Goal: Contribute content: Contribute content

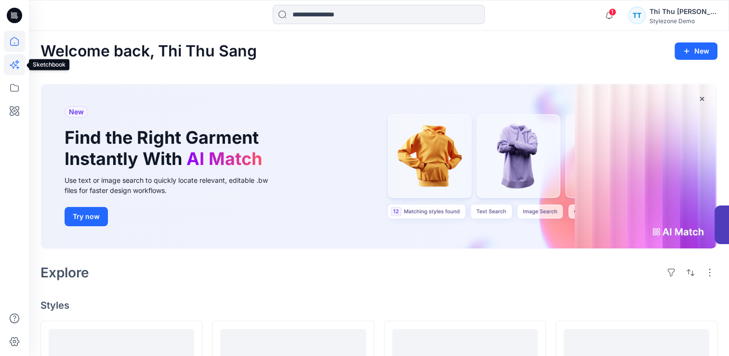
click at [14, 64] on icon at bounding box center [13, 65] width 7 height 7
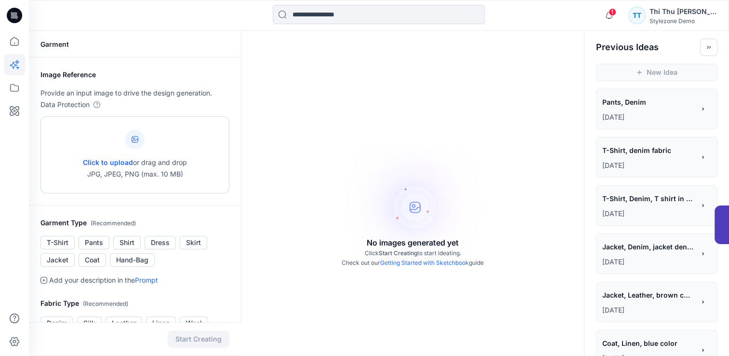
click at [137, 144] on div at bounding box center [134, 139] width 19 height 19
click at [138, 140] on icon at bounding box center [135, 139] width 7 height 7
type input "**********"
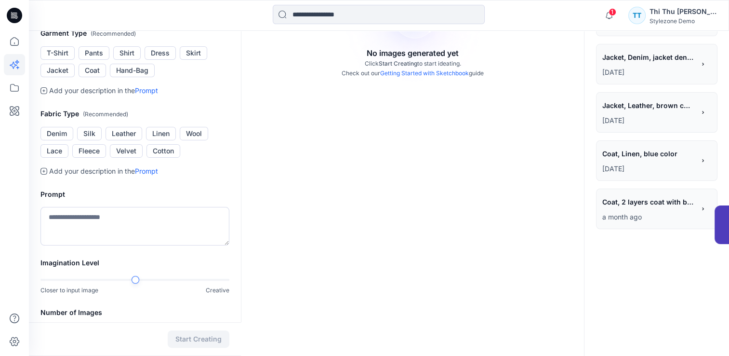
scroll to position [193, 0]
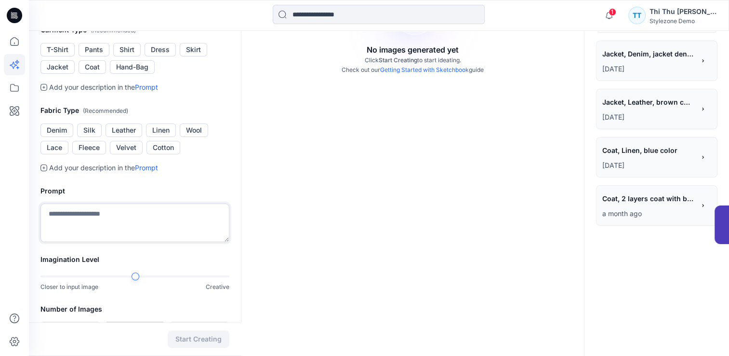
click at [92, 225] on textarea at bounding box center [134, 222] width 189 height 39
click at [123, 56] on button "Shirt" at bounding box center [126, 49] width 27 height 13
click at [168, 154] on button "Cotton" at bounding box center [163, 147] width 34 height 13
click at [91, 227] on textarea "To enrich screen reader interactions, please activate Accessibility in Grammarl…" at bounding box center [134, 222] width 189 height 39
click at [81, 230] on textarea "To enrich screen reader interactions, please activate Accessibility in Grammarl…" at bounding box center [134, 222] width 189 height 39
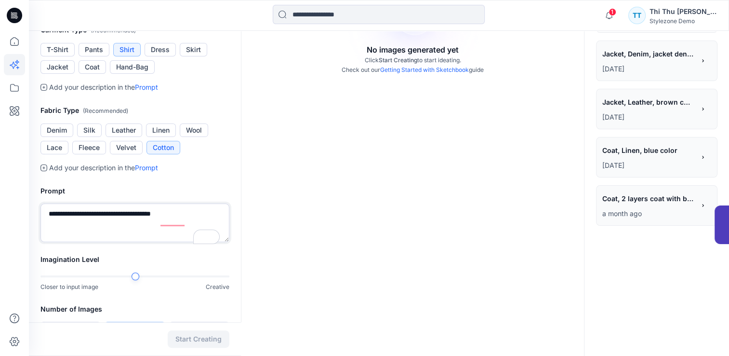
click at [187, 224] on textarea "**********" at bounding box center [134, 222] width 189 height 39
click at [186, 288] on div "Closer to input image Creative" at bounding box center [134, 282] width 189 height 20
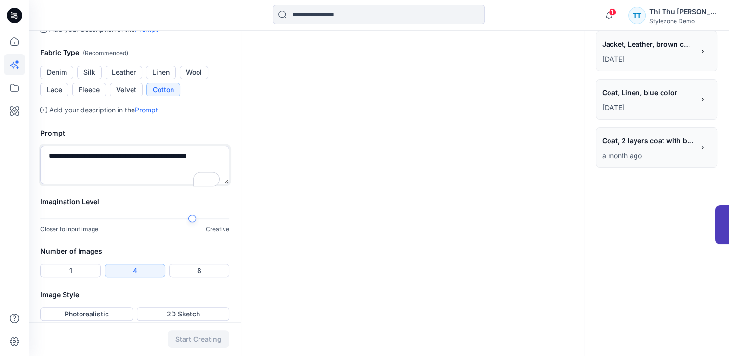
scroll to position [268, 0]
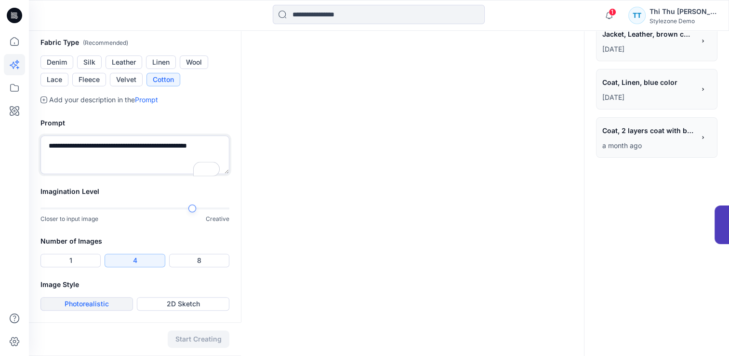
type textarea "**********"
click at [82, 302] on button "Photorealistic" at bounding box center [86, 303] width 93 height 13
click at [206, 340] on button "Start Creating" at bounding box center [199, 338] width 62 height 17
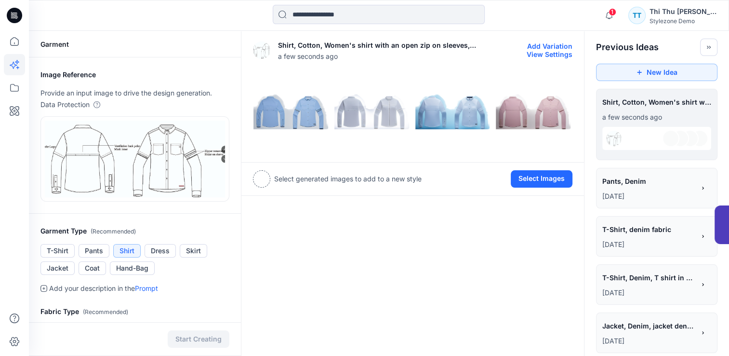
click at [285, 115] on img at bounding box center [291, 112] width 76 height 76
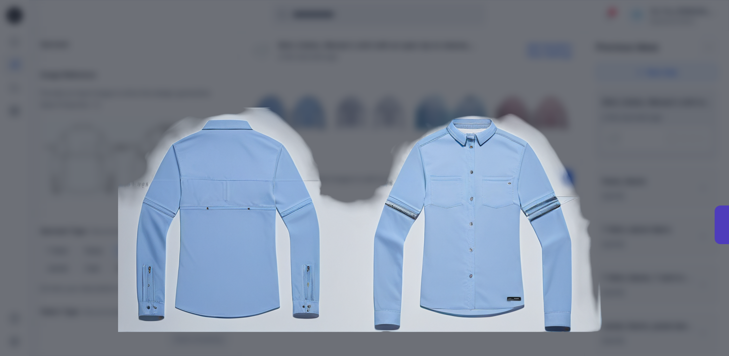
scroll to position [96, 0]
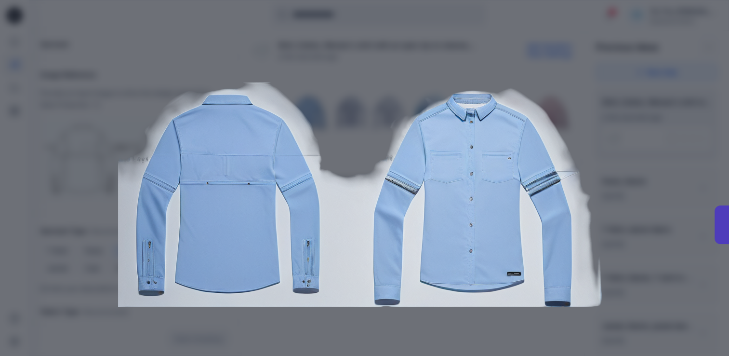
drag, startPoint x: 678, startPoint y: 57, endPoint x: 685, endPoint y: 86, distance: 29.6
click at [678, 57] on div "Close" at bounding box center [364, 178] width 729 height 356
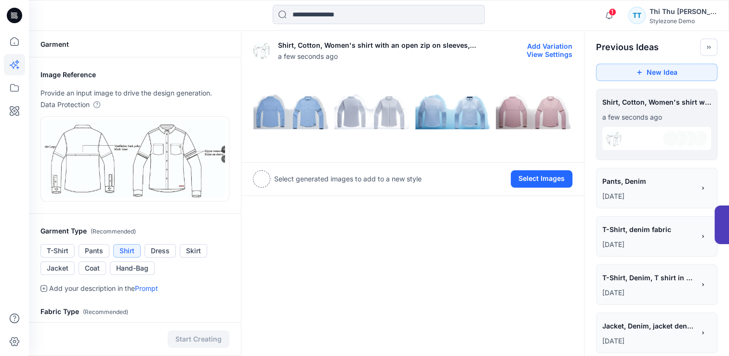
click at [367, 116] on img at bounding box center [372, 112] width 76 height 76
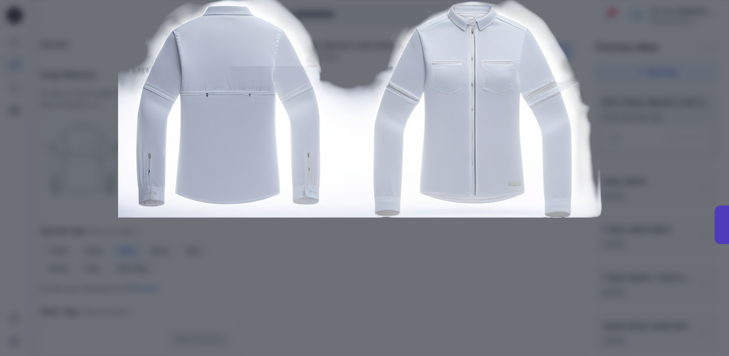
scroll to position [0, 0]
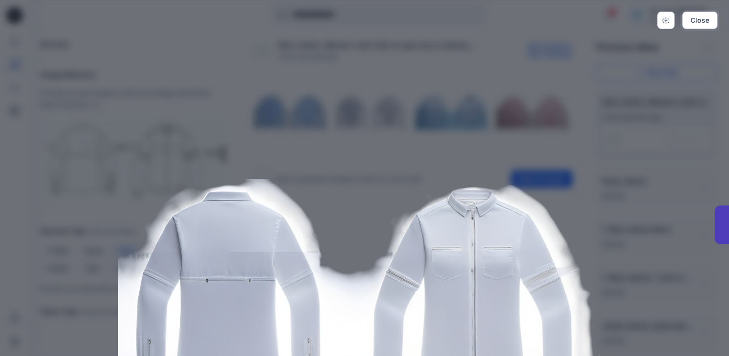
drag, startPoint x: 717, startPoint y: 20, endPoint x: 648, endPoint y: 72, distance: 86.3
click at [716, 20] on button "Close" at bounding box center [699, 20] width 35 height 17
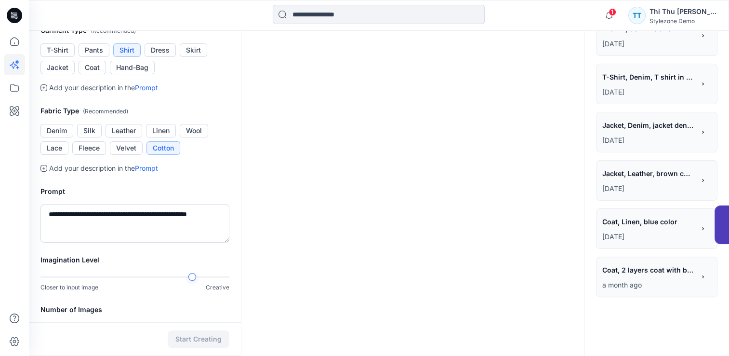
scroll to position [172, 0]
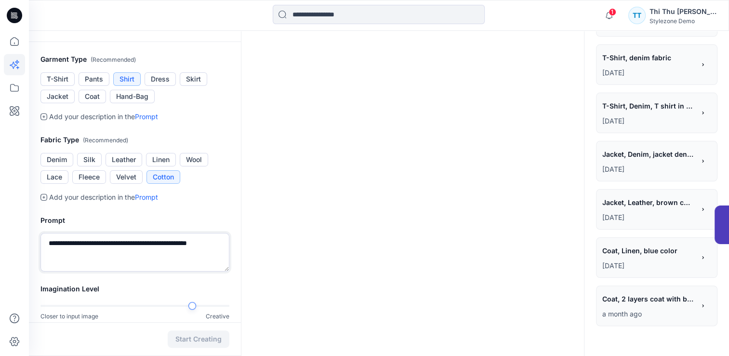
drag, startPoint x: 93, startPoint y: 242, endPoint x: 113, endPoint y: 243, distance: 19.3
click at [94, 242] on textarea "**********" at bounding box center [134, 252] width 189 height 39
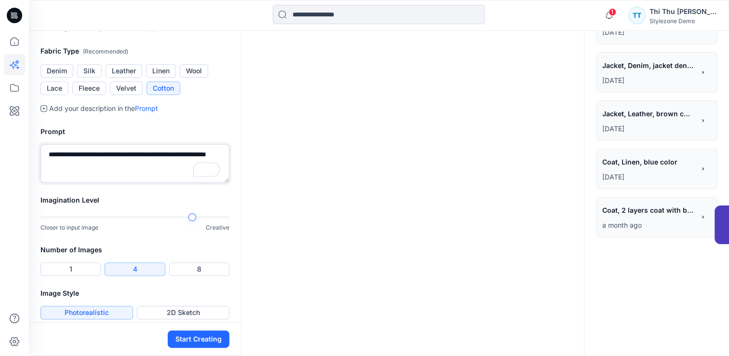
scroll to position [268, 0]
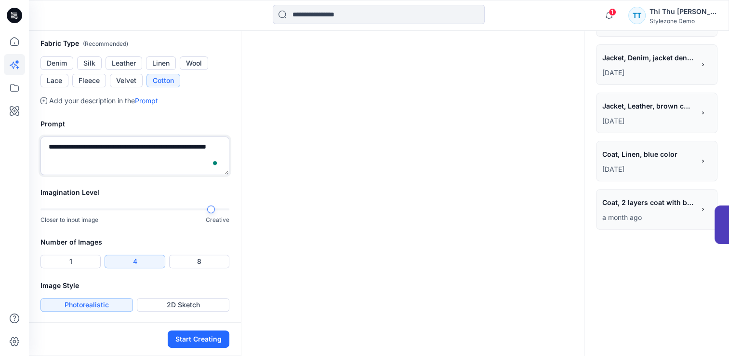
click at [212, 208] on div at bounding box center [211, 209] width 8 height 8
type textarea "**********"
click at [193, 337] on button "Start Creating" at bounding box center [199, 338] width 62 height 17
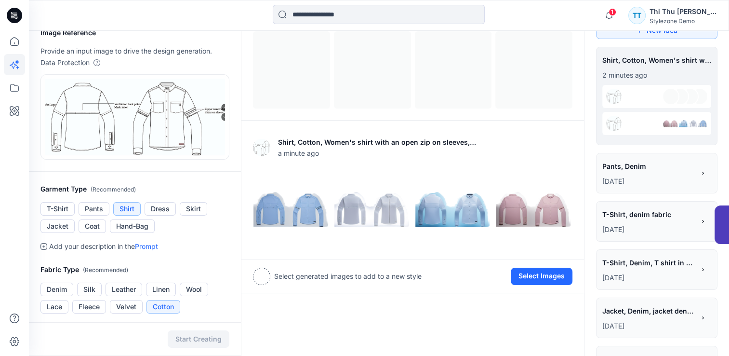
scroll to position [4, 0]
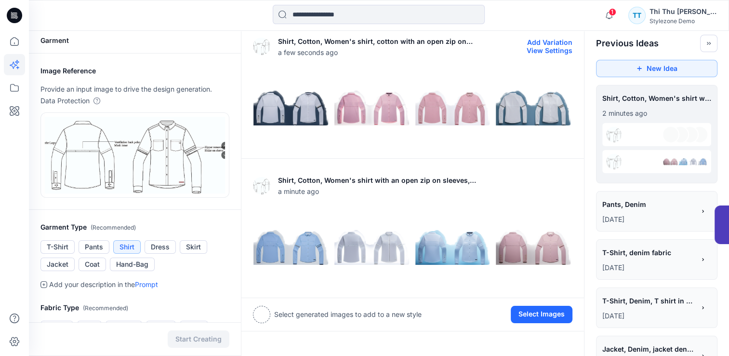
click at [284, 114] on img at bounding box center [291, 108] width 76 height 76
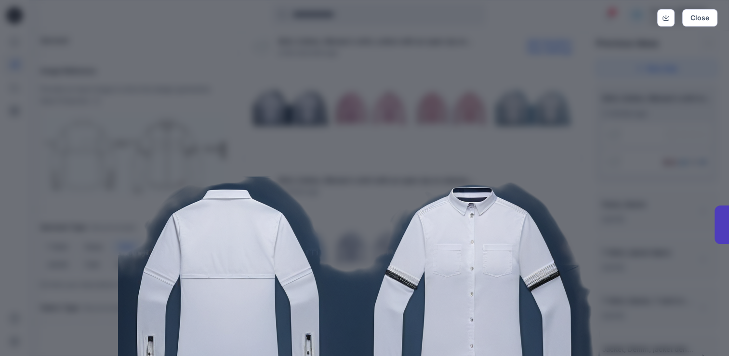
scroll to position [0, 0]
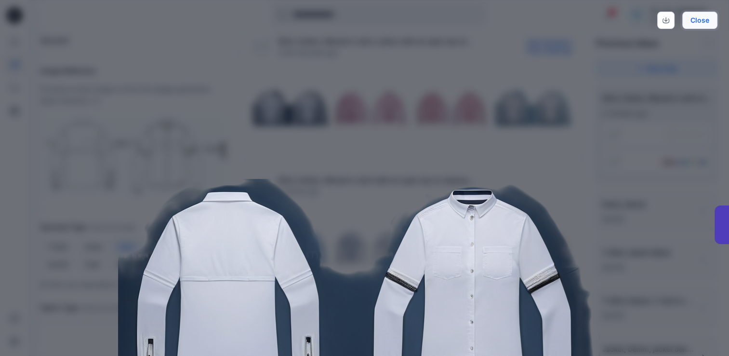
click at [697, 24] on button "Close" at bounding box center [699, 20] width 35 height 17
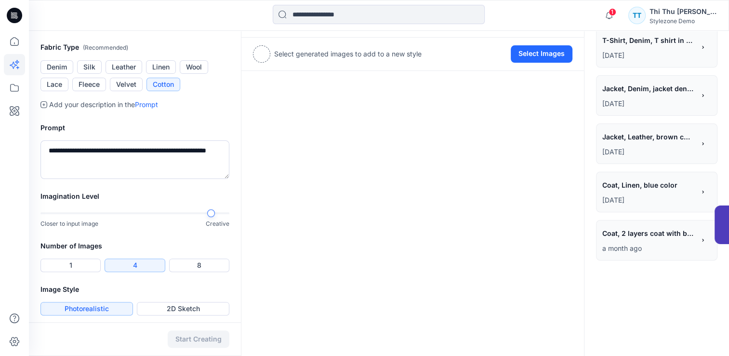
scroll to position [268, 0]
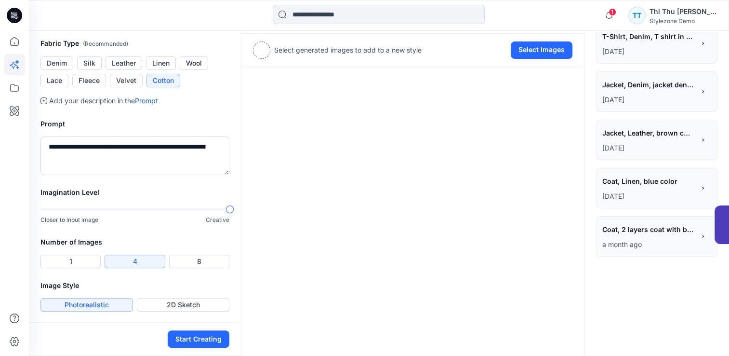
click at [243, 211] on div "**********" at bounding box center [379, 60] width 700 height 594
click at [75, 257] on button "1" at bounding box center [70, 260] width 60 height 13
click at [199, 340] on button "Start Creating" at bounding box center [199, 338] width 62 height 17
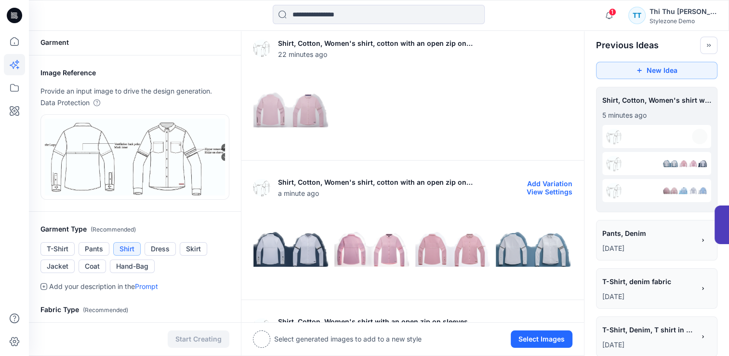
scroll to position [0, 0]
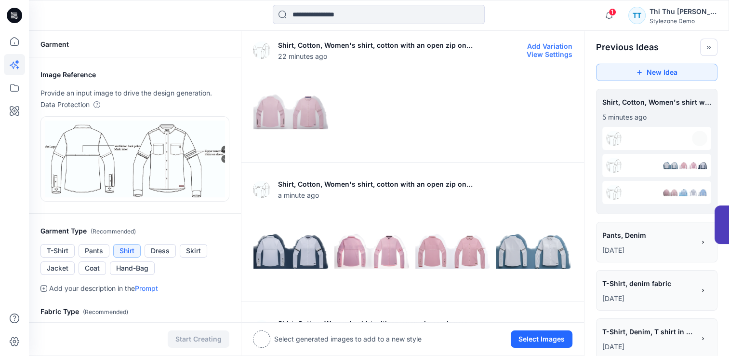
click at [300, 117] on img at bounding box center [291, 112] width 76 height 76
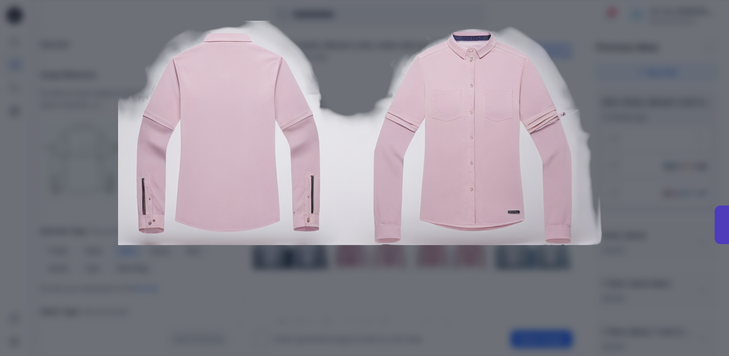
scroll to position [89, 0]
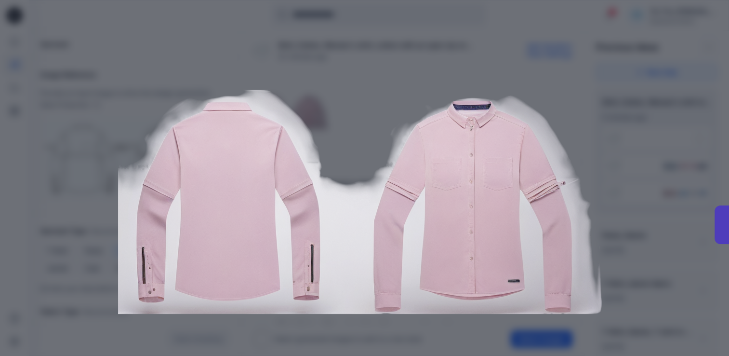
click at [621, 39] on div "Close" at bounding box center [364, 178] width 729 height 356
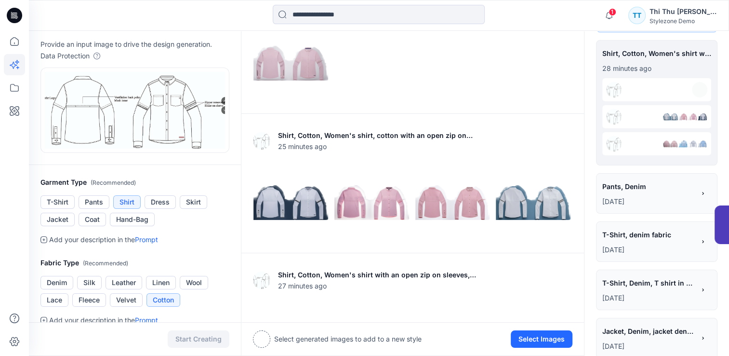
scroll to position [48, 0]
click at [13, 111] on icon at bounding box center [14, 110] width 21 height 21
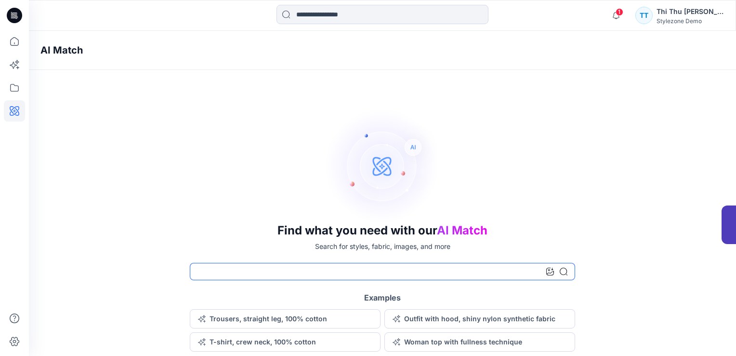
click at [259, 273] on input at bounding box center [382, 271] width 385 height 17
click at [552, 271] on icon at bounding box center [550, 271] width 8 height 8
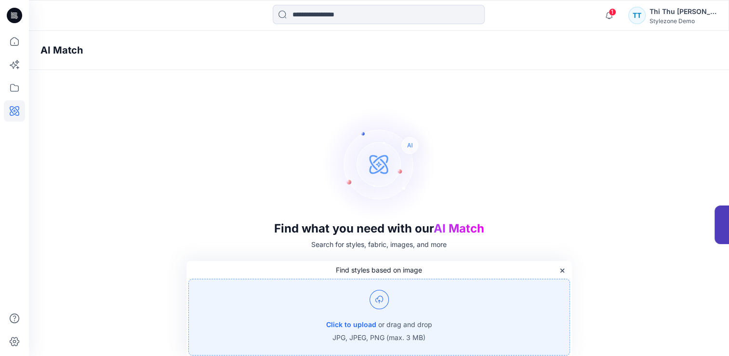
scroll to position [3, 0]
click at [378, 292] on img at bounding box center [379, 298] width 19 height 19
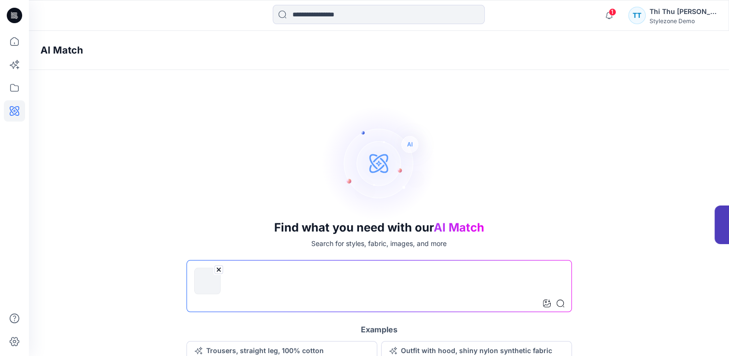
click at [225, 290] on input at bounding box center [378, 286] width 385 height 52
type input "**********"
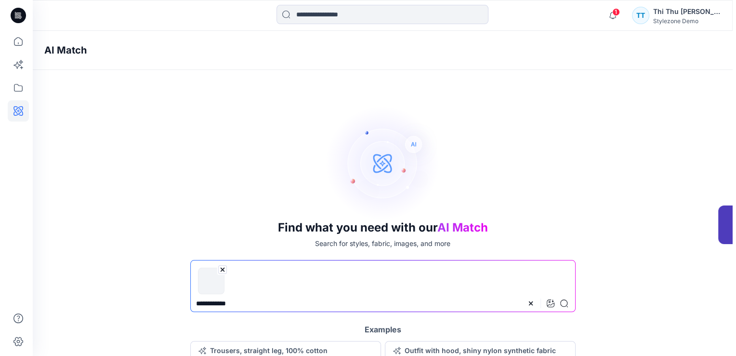
scroll to position [0, 0]
